Goal: Task Accomplishment & Management: Manage account settings

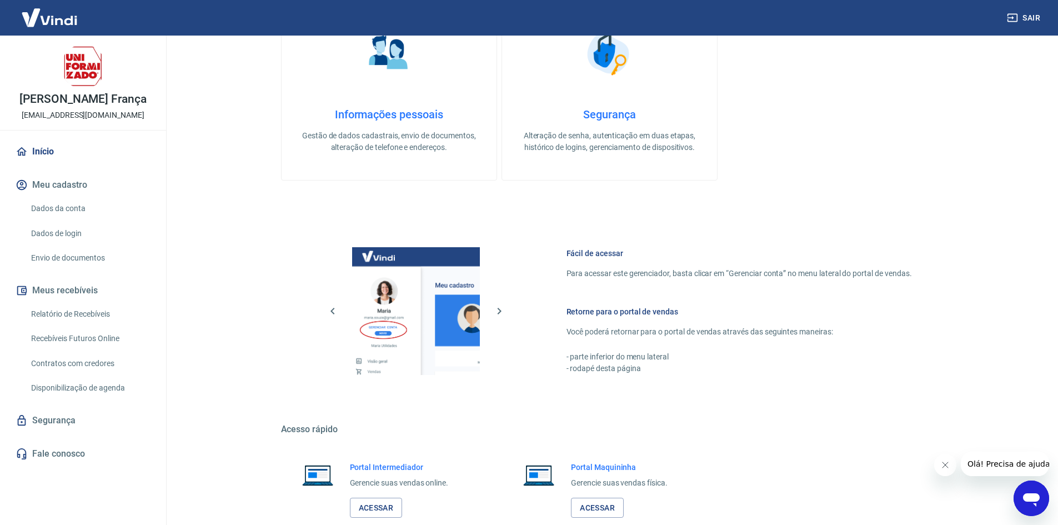
scroll to position [456, 0]
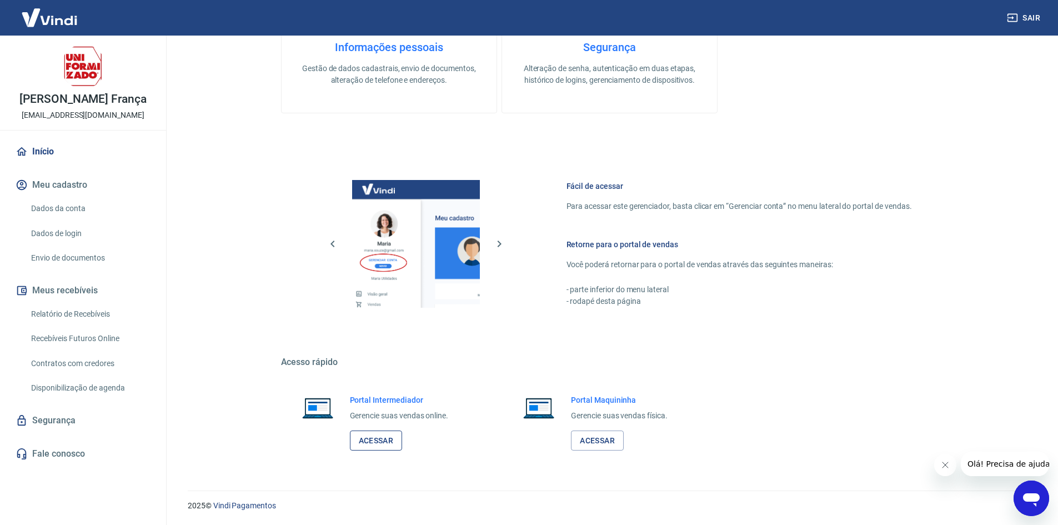
click at [388, 434] on link "Acessar" at bounding box center [376, 440] width 53 height 21
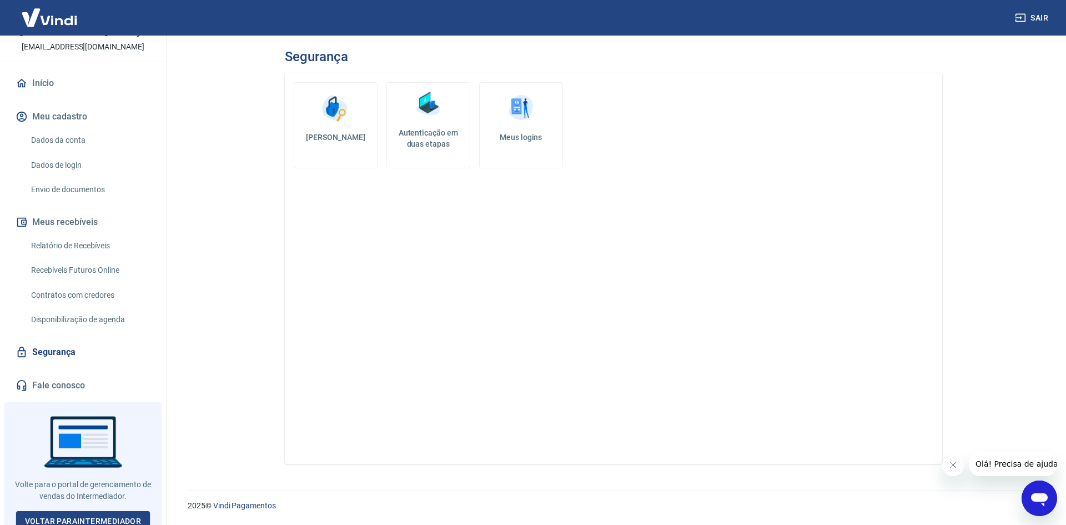
scroll to position [76, 0]
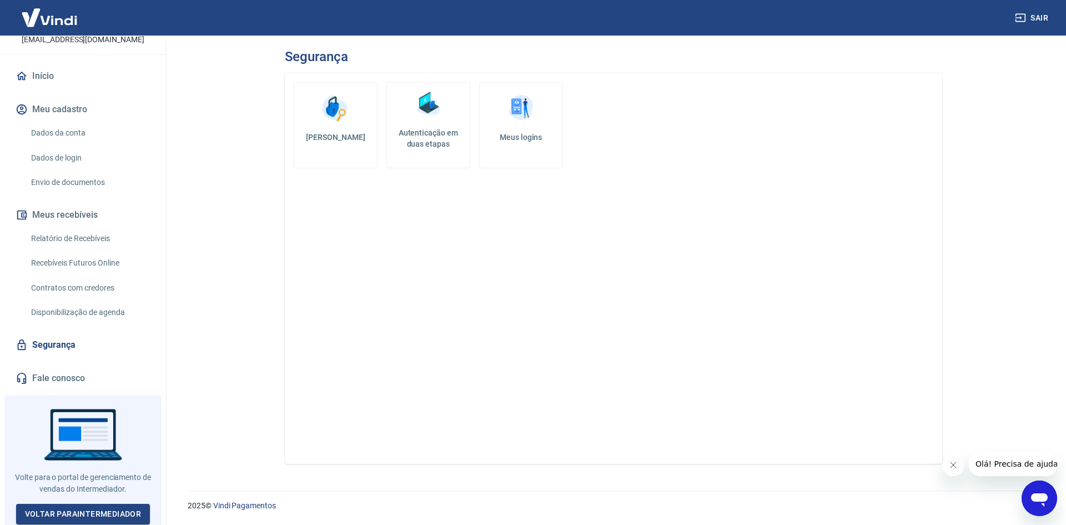
click at [63, 342] on link "Segurança" at bounding box center [82, 345] width 139 height 24
click at [357, 371] on div "Alterar senha Autenticação em duas etapas Meus logins" at bounding box center [613, 268] width 657 height 390
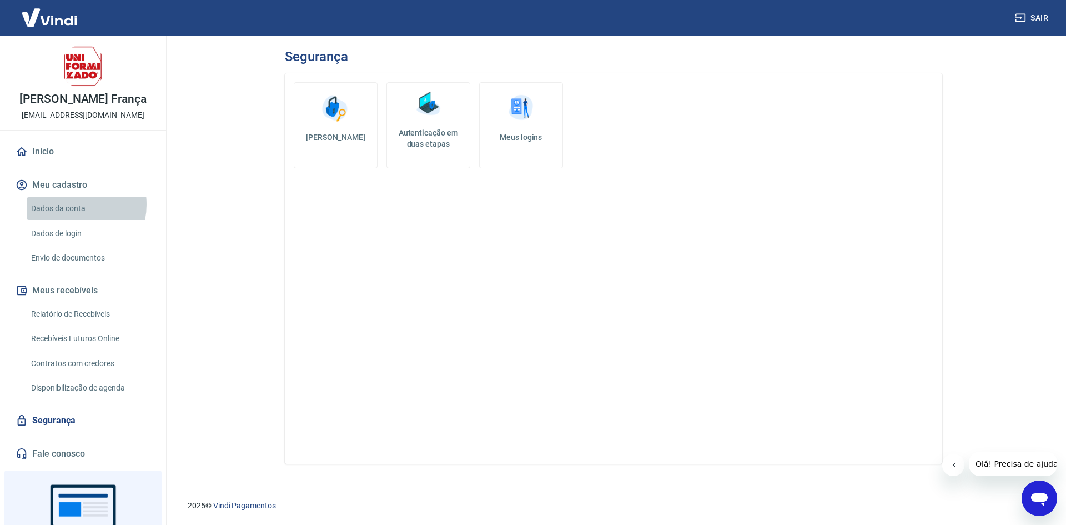
click at [69, 204] on link "Dados da conta" at bounding box center [90, 208] width 126 height 23
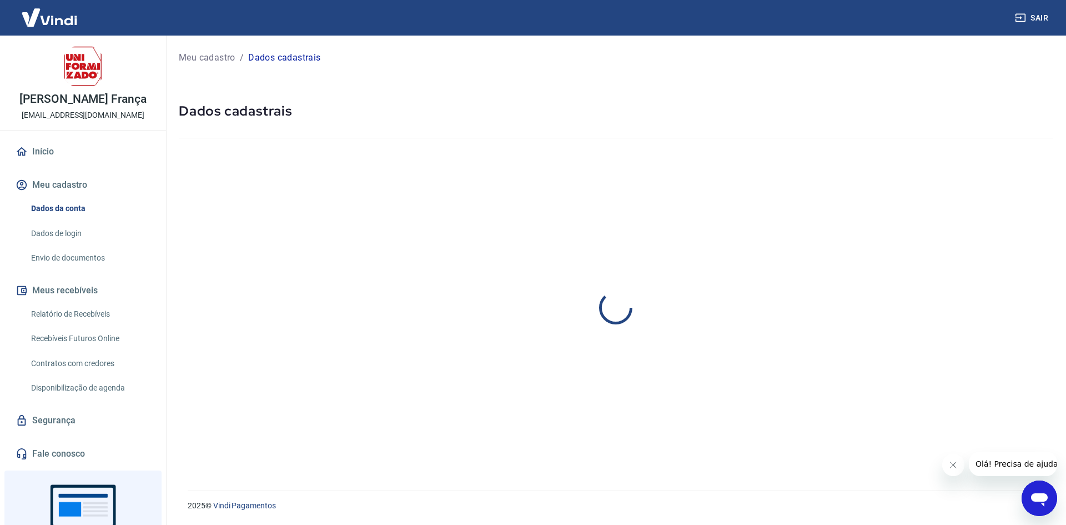
select select "PR"
select select "business"
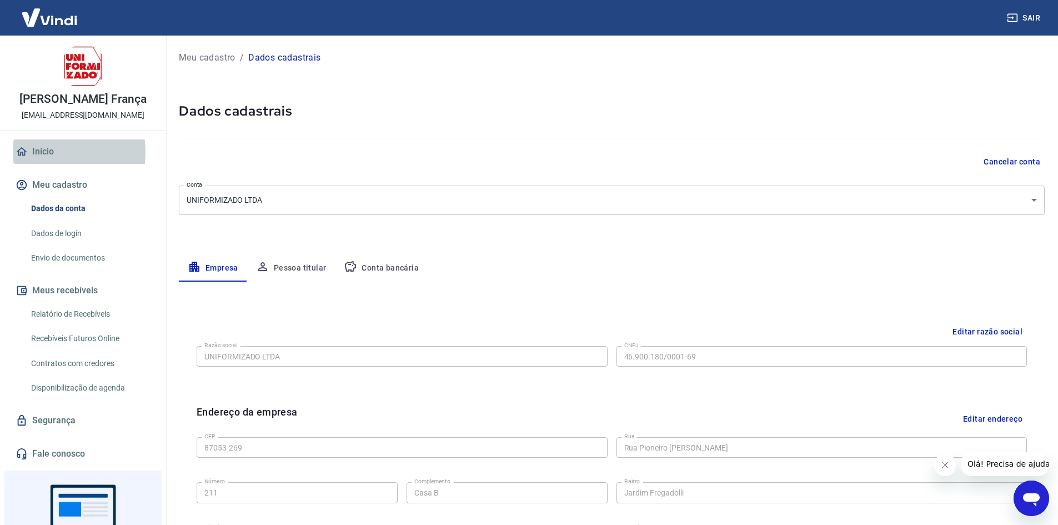
click at [41, 152] on link "Início" at bounding box center [82, 151] width 139 height 24
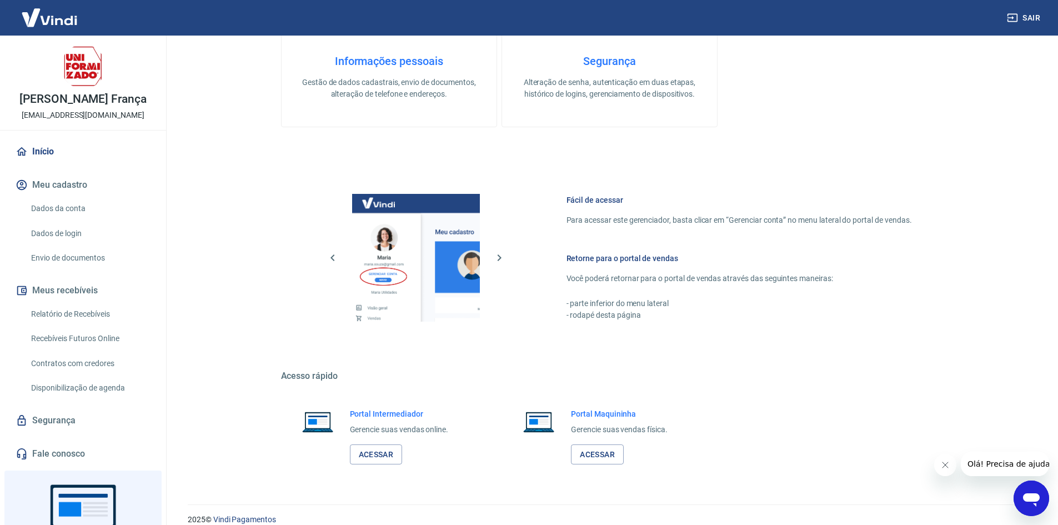
scroll to position [456, 0]
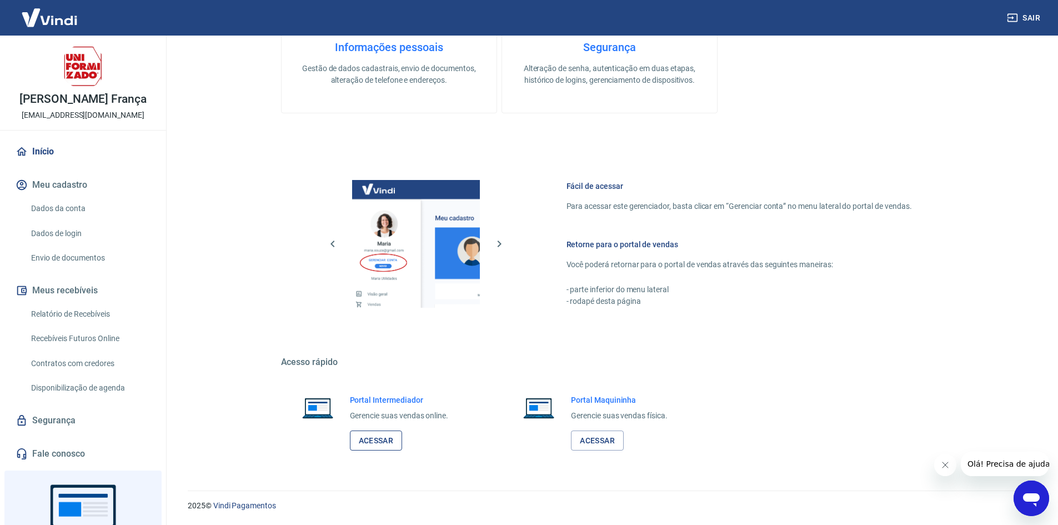
click at [378, 440] on link "Acessar" at bounding box center [376, 440] width 53 height 21
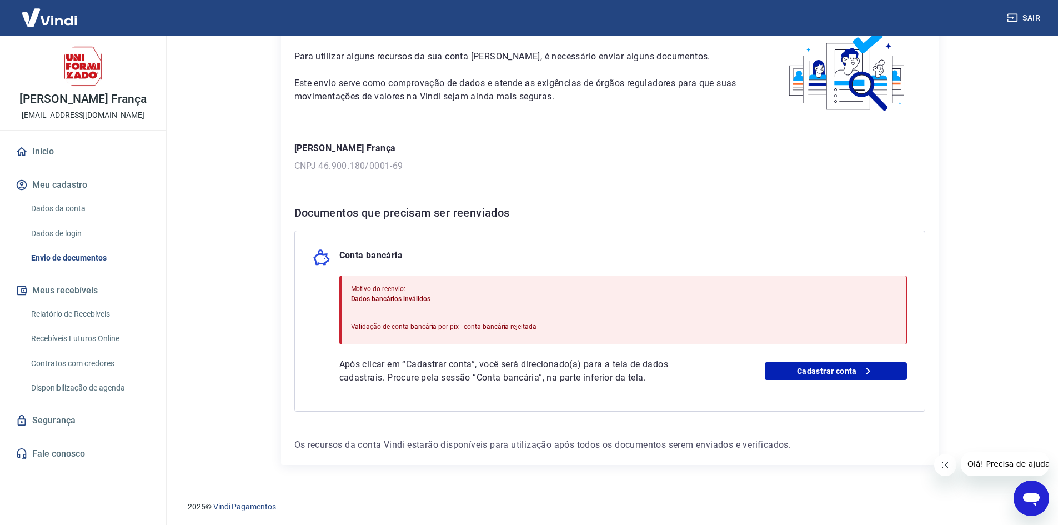
scroll to position [67, 0]
click at [834, 369] on link "Cadastrar conta" at bounding box center [836, 370] width 142 height 18
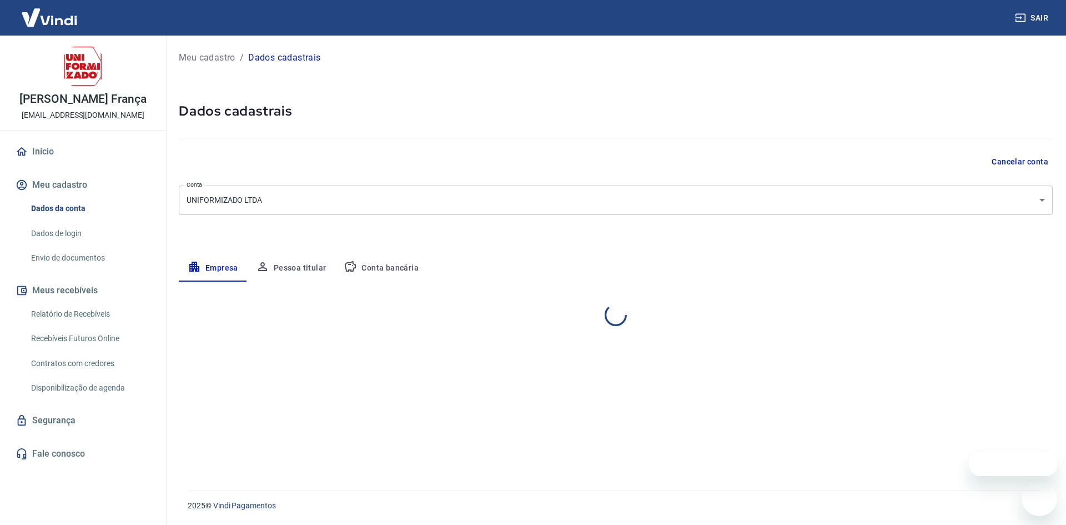
select select "PR"
select select "business"
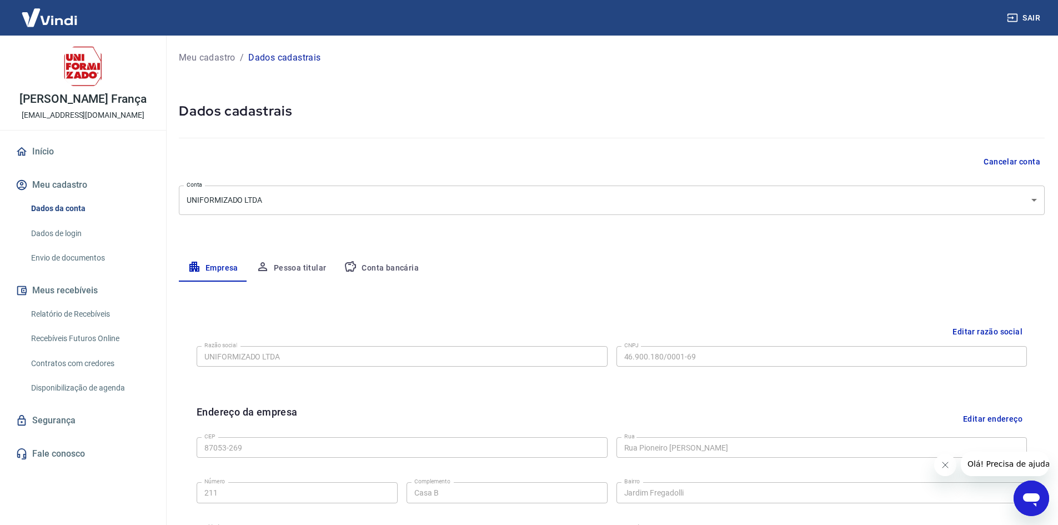
click at [385, 263] on button "Conta bancária" at bounding box center [381, 268] width 93 height 27
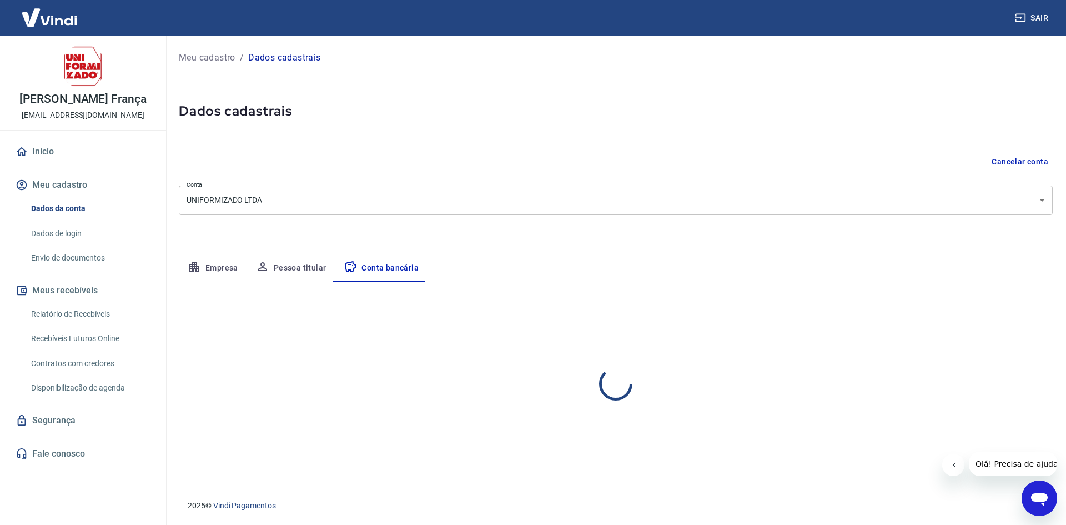
select select "1"
click at [1018, 315] on button "Editar conta bancária" at bounding box center [1006, 314] width 93 height 21
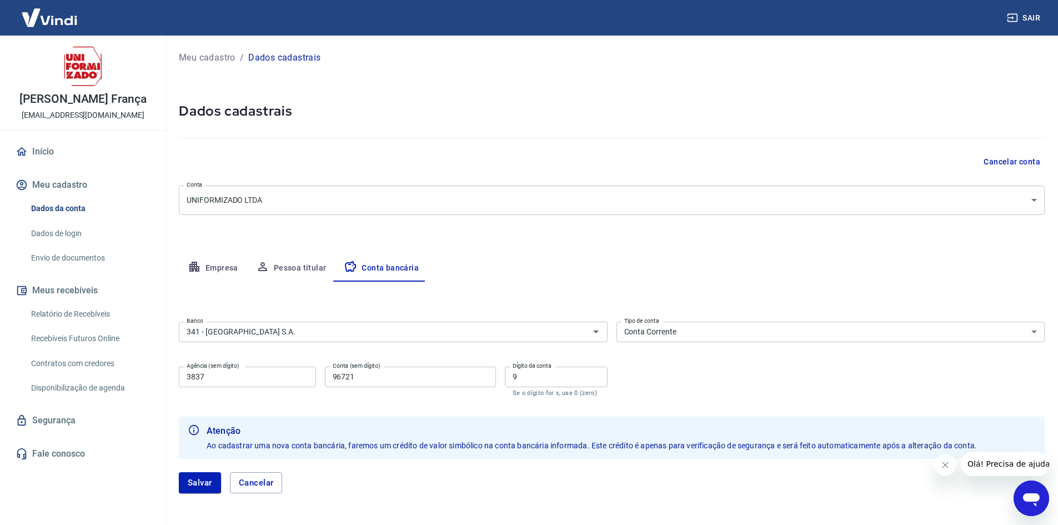
click at [399, 380] on input "96721" at bounding box center [410, 377] width 171 height 21
type input "96722"
click at [780, 288] on div "Editar conta bancária Banco 341 - ITAÚ UNIBANCO S.A. Banco Tipo de conta Conta …" at bounding box center [612, 394] width 866 height 225
click at [521, 376] on input "9" at bounding box center [556, 377] width 103 height 21
type input "7"
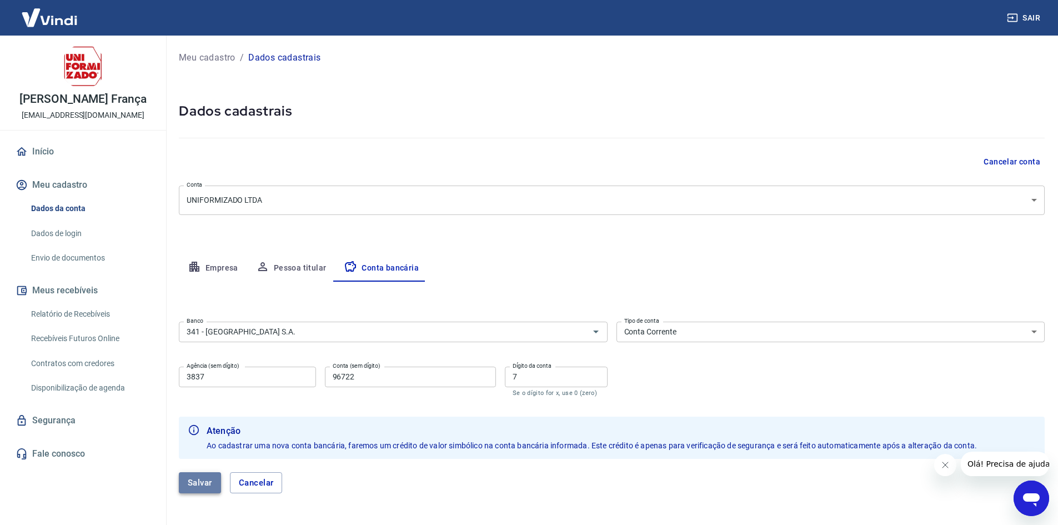
click at [205, 476] on button "Salvar" at bounding box center [200, 482] width 42 height 21
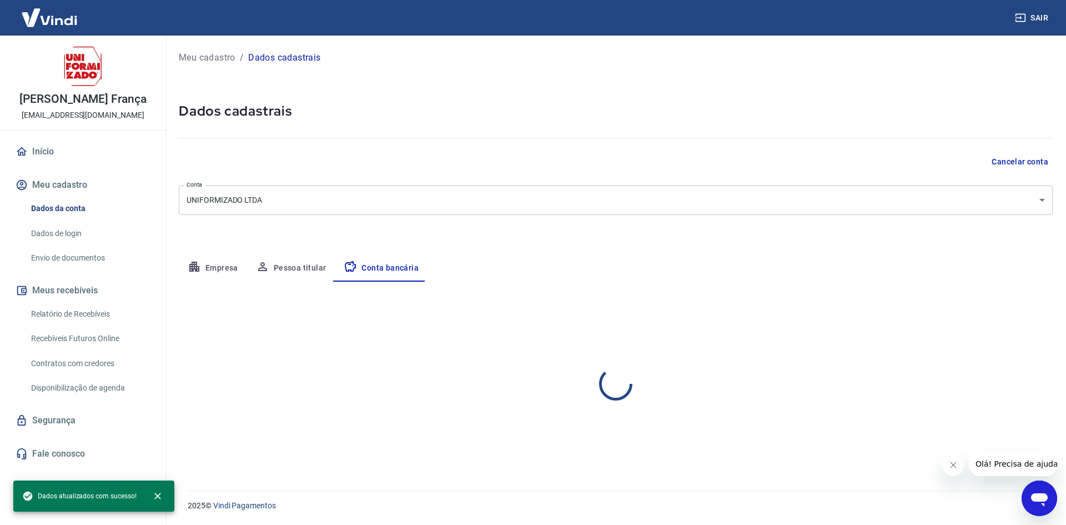
select select "1"
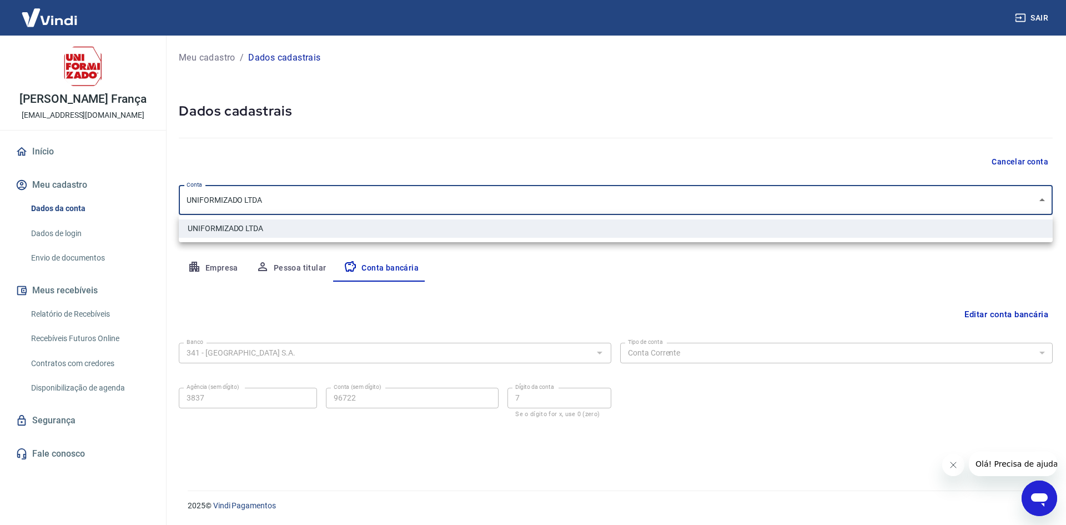
click at [1032, 203] on body "Sair [PERSON_NAME] França [EMAIL_ADDRESS][DOMAIN_NAME] Início Meu cadastro Dado…" at bounding box center [533, 262] width 1066 height 525
click at [1032, 203] on div at bounding box center [533, 262] width 1066 height 525
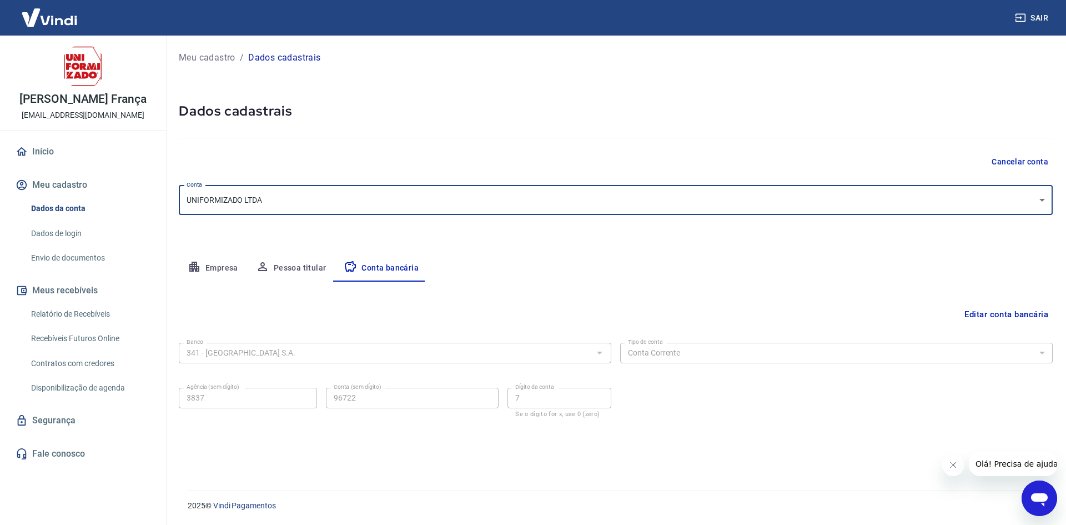
click at [784, 67] on div "Meu cadastro / Dados cadastrais Dados cadastrais Cancelar conta Conta UNIFORMIZ…" at bounding box center [615, 256] width 901 height 441
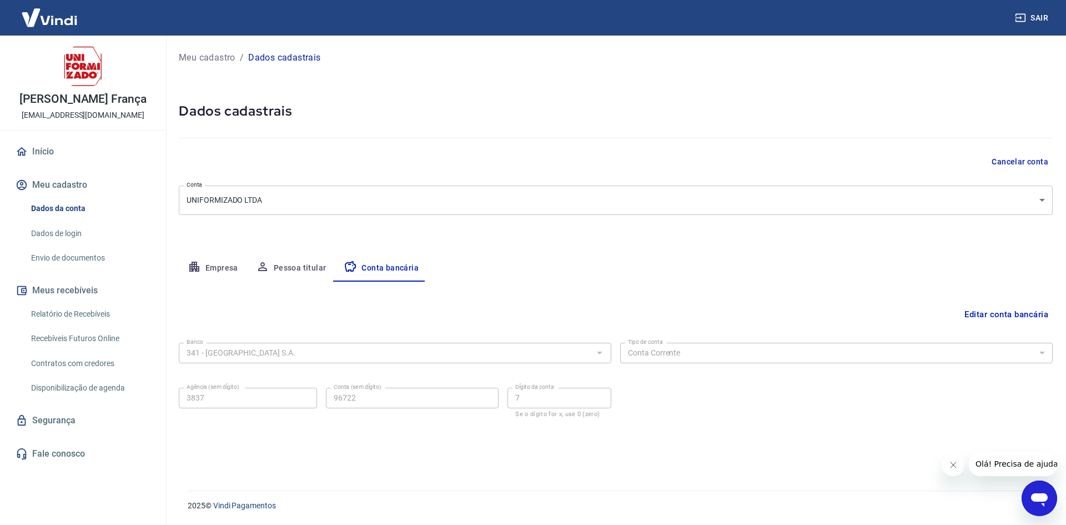
click at [264, 267] on icon "button" at bounding box center [262, 266] width 13 height 13
click at [37, 153] on link "Início" at bounding box center [82, 151] width 139 height 24
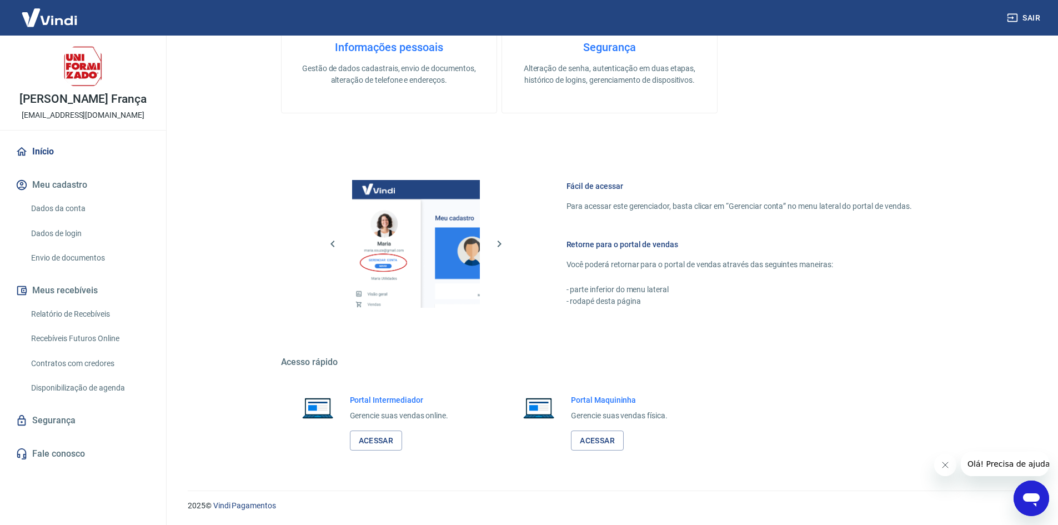
scroll to position [538, 0]
click at [46, 150] on link "Início" at bounding box center [82, 151] width 139 height 24
click at [40, 15] on img at bounding box center [49, 18] width 72 height 34
click at [388, 437] on link "Acessar" at bounding box center [376, 440] width 53 height 21
